Goal: Find specific page/section: Find specific page/section

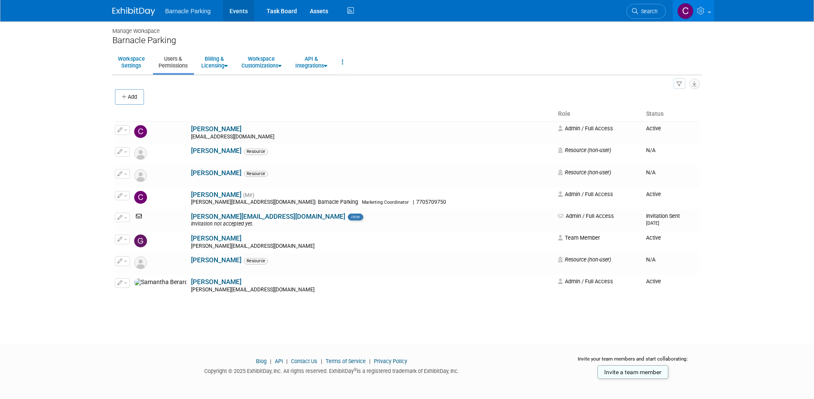
click at [240, 11] on link "Events" at bounding box center [238, 10] width 31 height 21
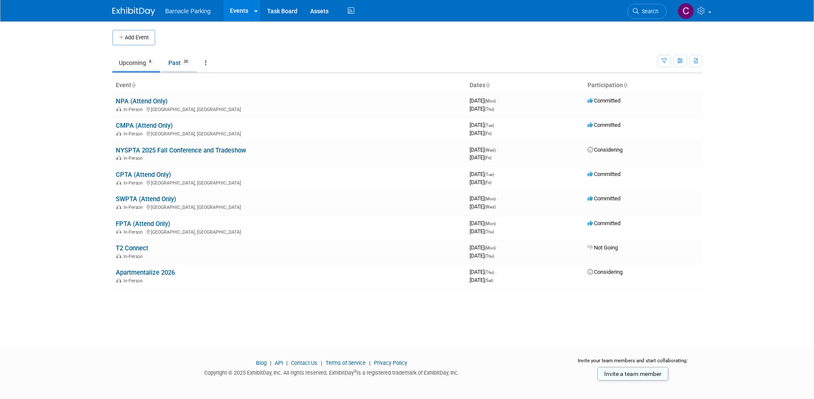
click at [183, 63] on link "Past 36" at bounding box center [179, 63] width 35 height 16
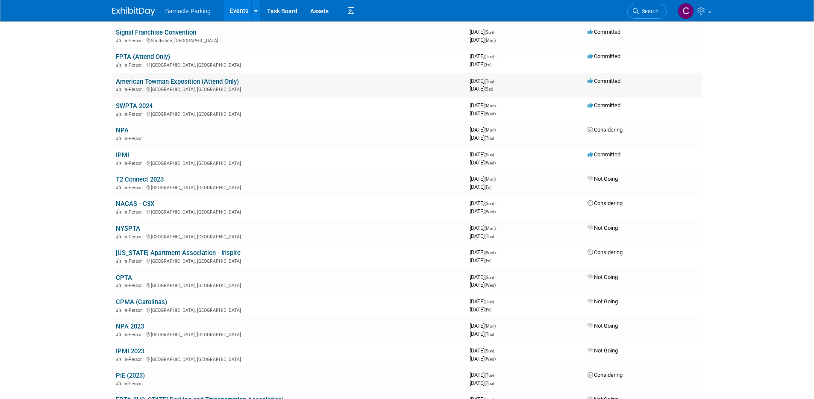
scroll to position [288, 0]
